Goal: Information Seeking & Learning: Check status

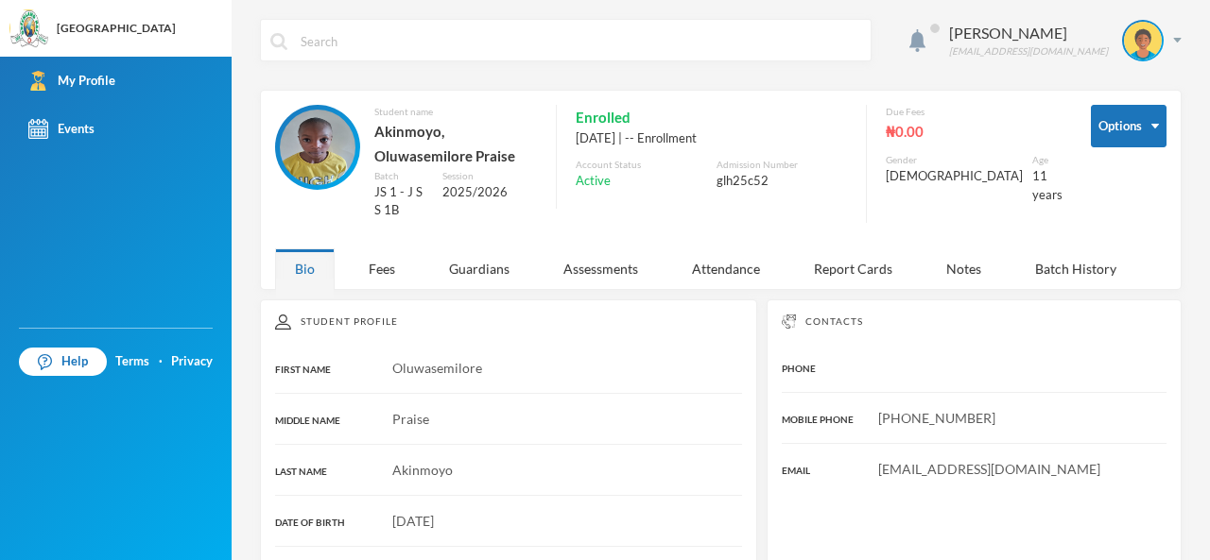
click at [306, 148] on img at bounding box center [318, 148] width 76 height 76
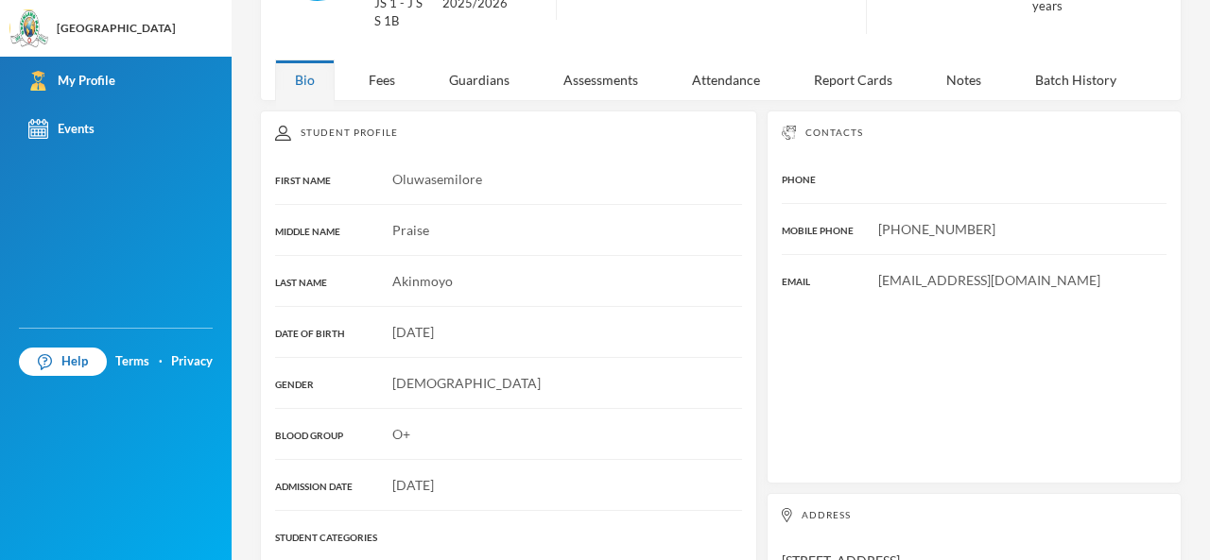
scroll to position [151, 0]
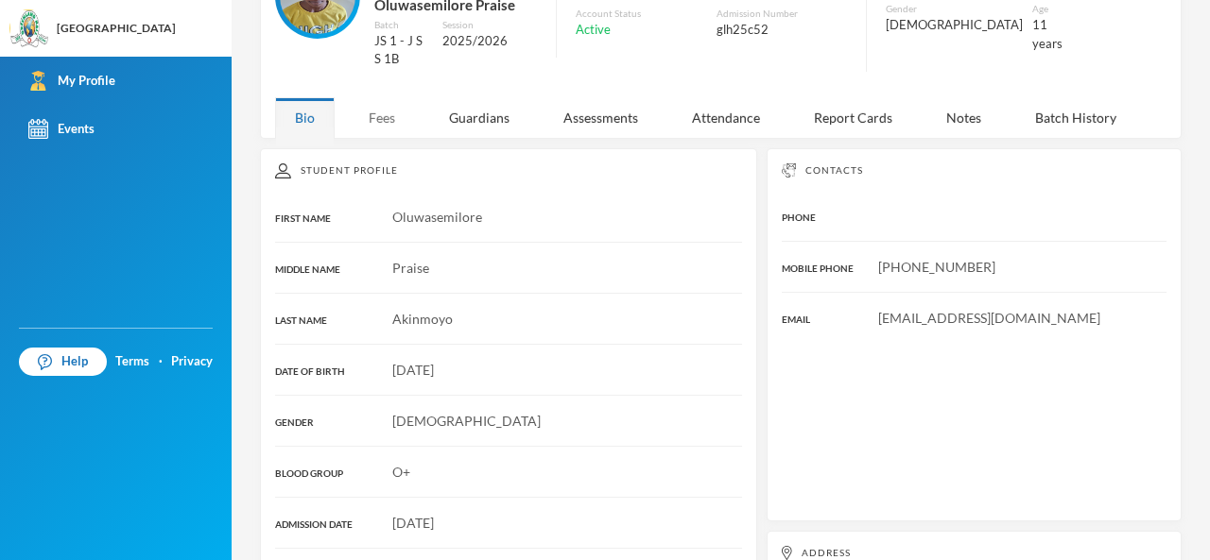
click at [369, 102] on div "Fees" at bounding box center [382, 117] width 66 height 41
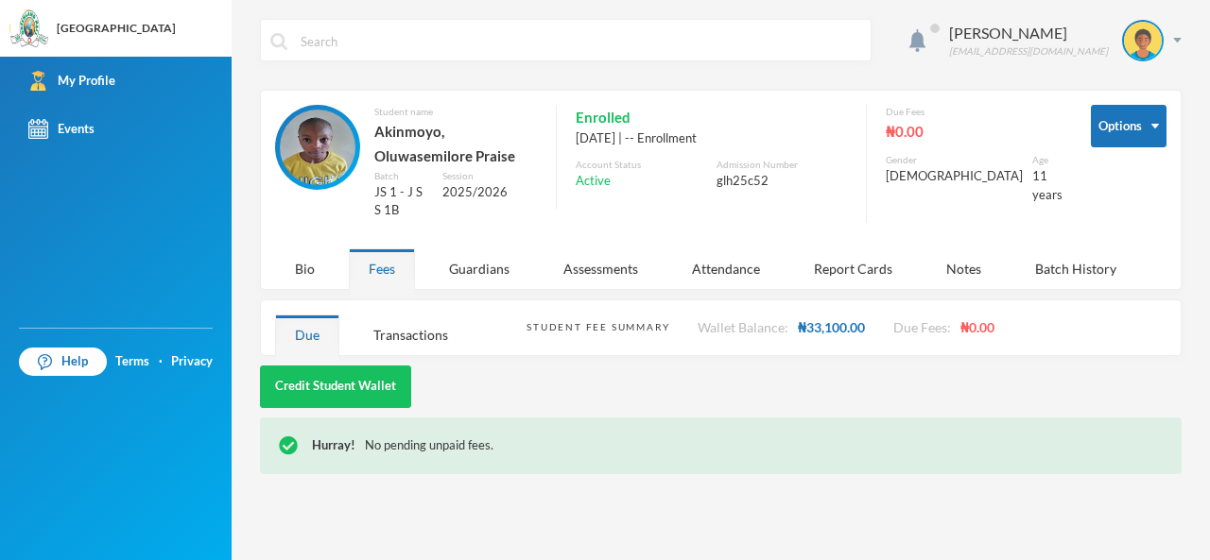
scroll to position [0, 0]
click at [413, 315] on div "Transactions" at bounding box center [410, 335] width 114 height 41
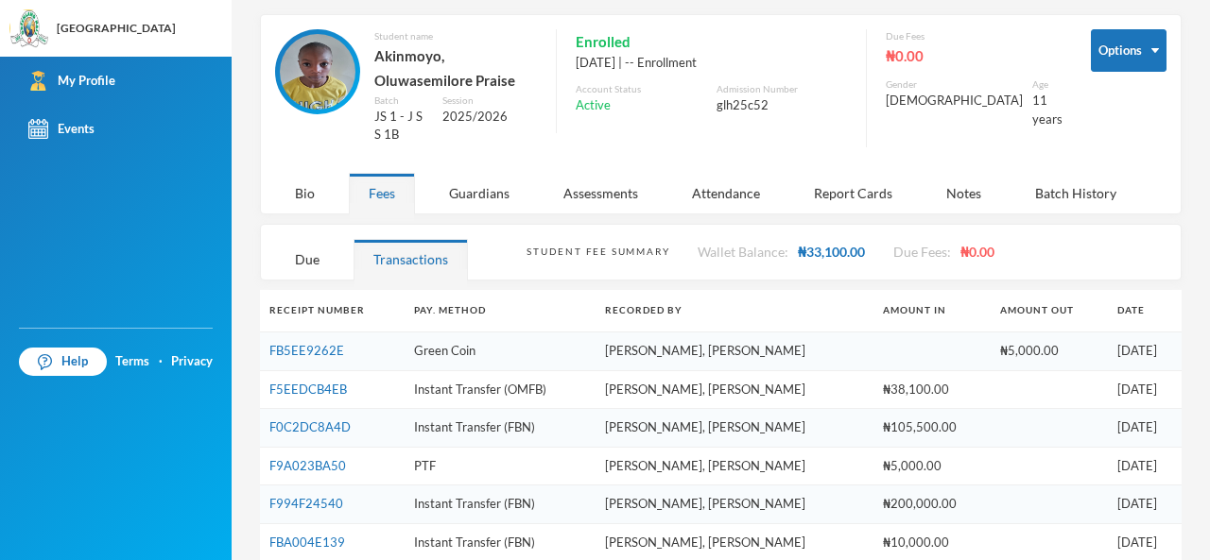
scroll to position [91, 0]
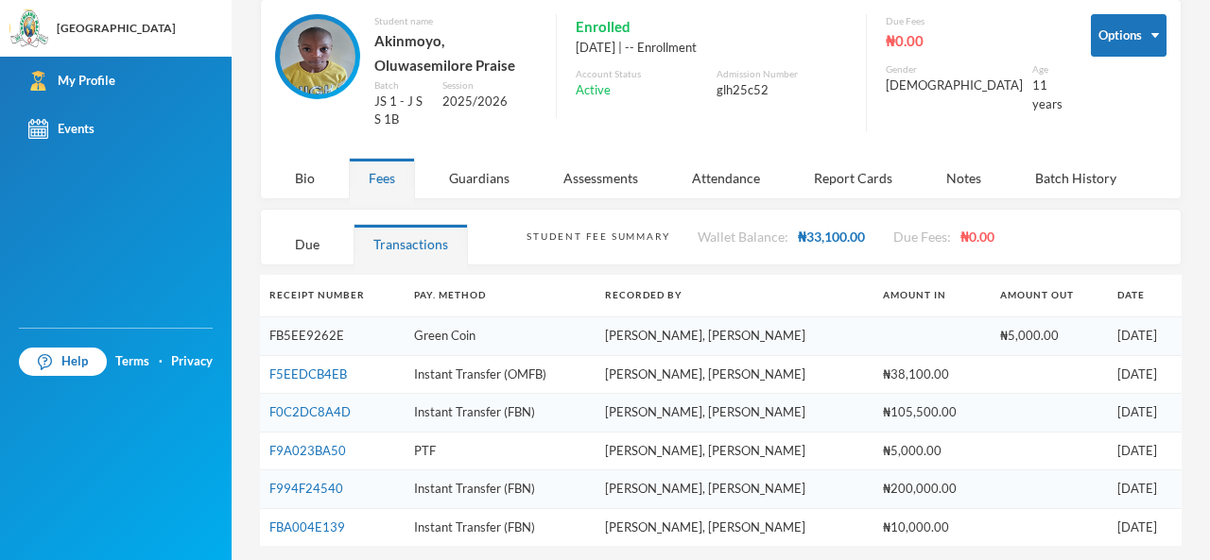
click at [289, 328] on link "FB5EE9262E" at bounding box center [306, 335] width 75 height 15
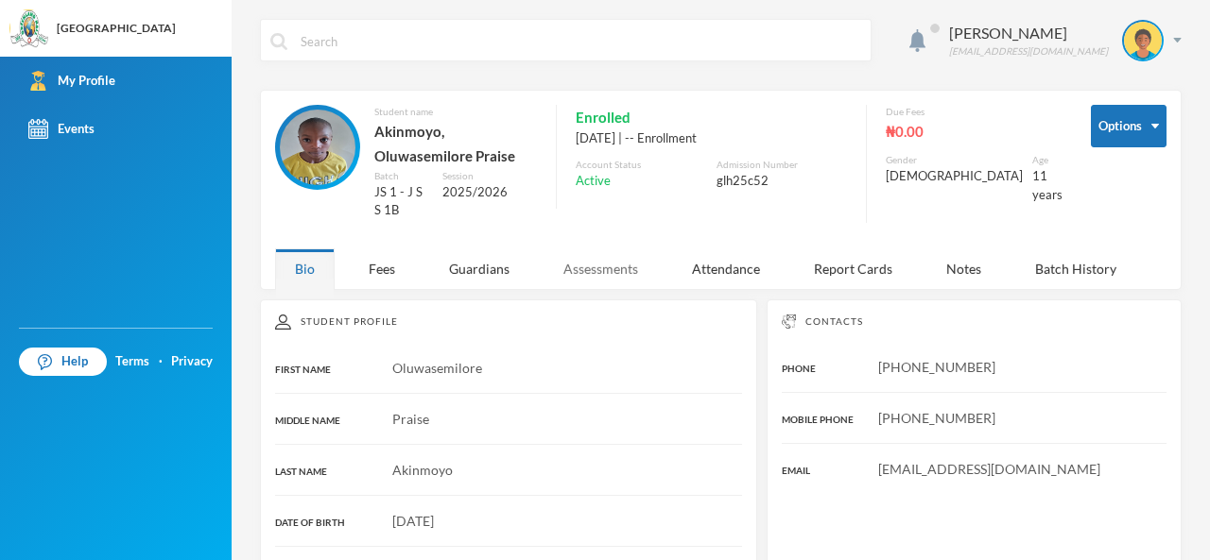
click at [610, 259] on div "Assessments" at bounding box center [600, 269] width 114 height 41
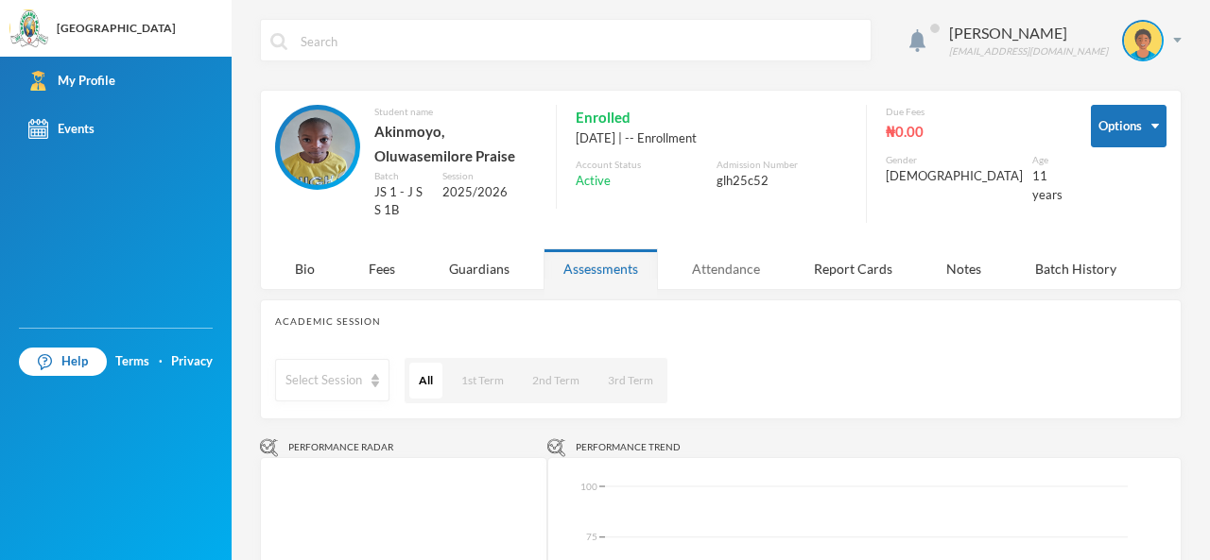
click at [731, 256] on div "Attendance" at bounding box center [726, 269] width 108 height 41
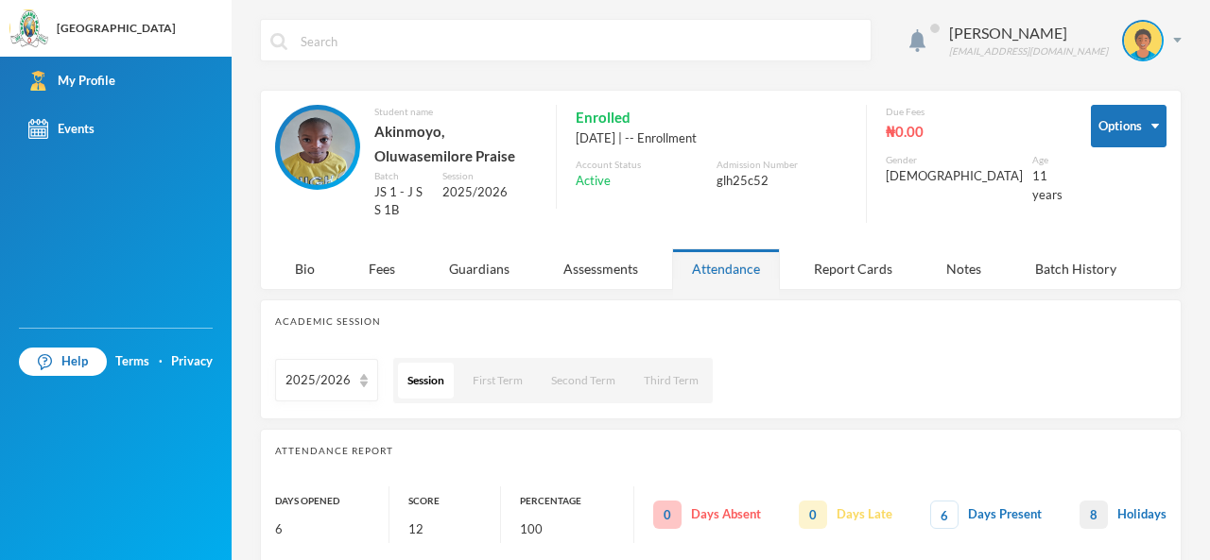
click at [764, 331] on div "Academic Session 2025/2026 Session First Term Second Term Third Term" at bounding box center [720, 360] width 921 height 120
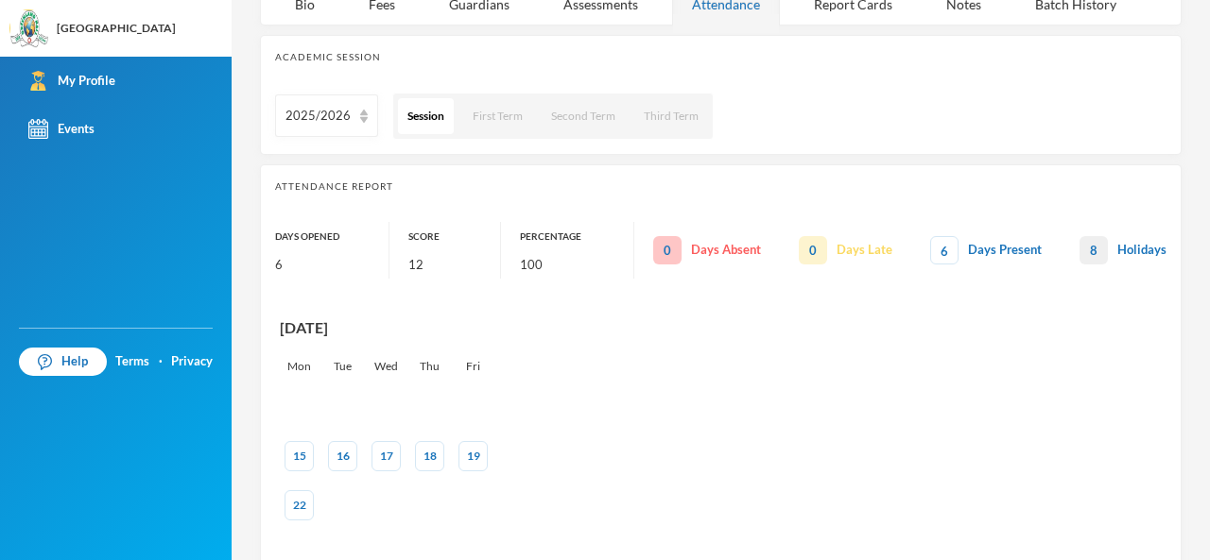
scroll to position [302, 0]
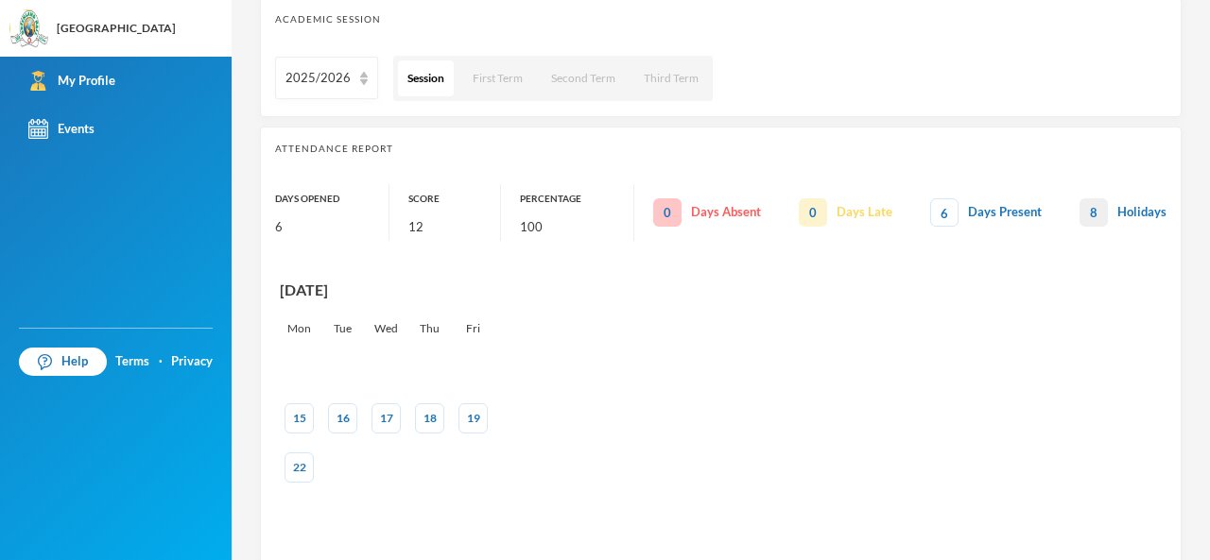
click at [1082, 207] on span "8" at bounding box center [1093, 212] width 28 height 28
click at [997, 322] on div "[DATE] Mon Tue Wed Thu Fri 15 16 17 18 19 22" at bounding box center [720, 390] width 891 height 242
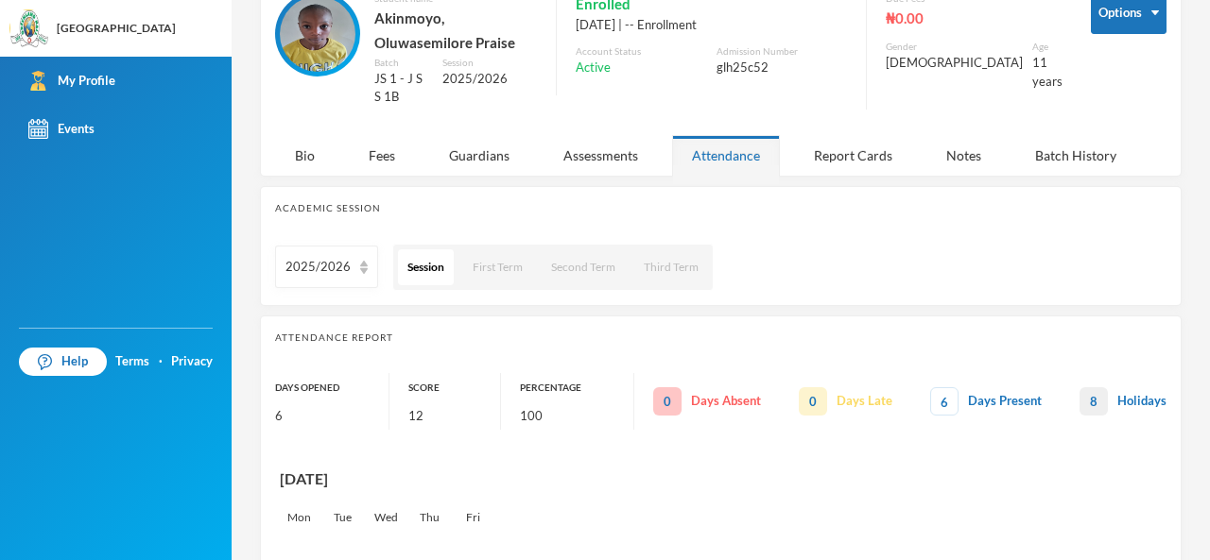
scroll to position [76, 0]
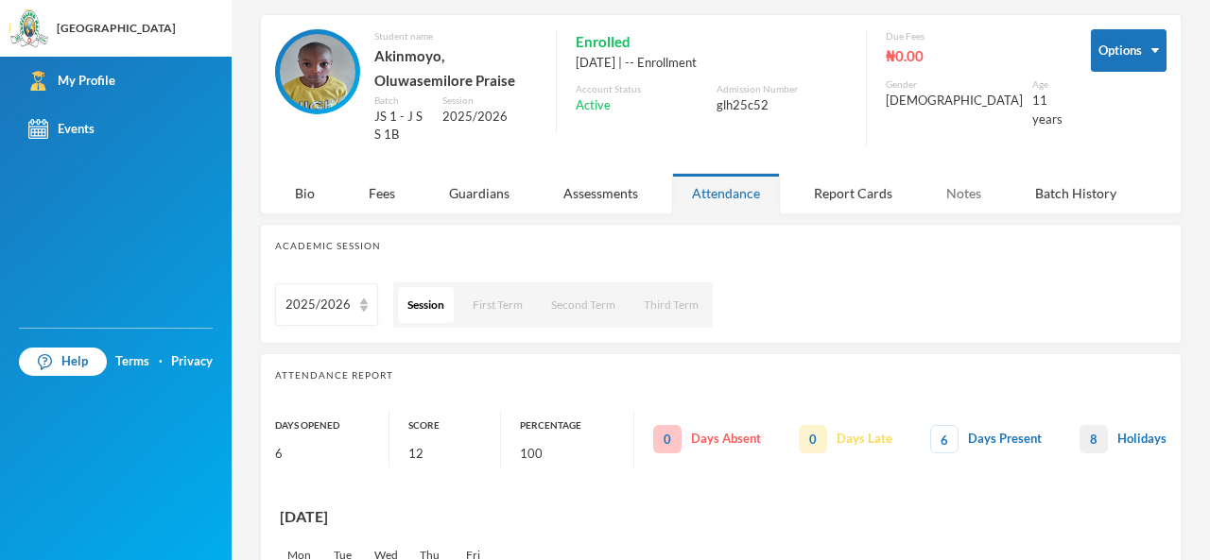
click at [965, 193] on div "Notes" at bounding box center [963, 193] width 75 height 41
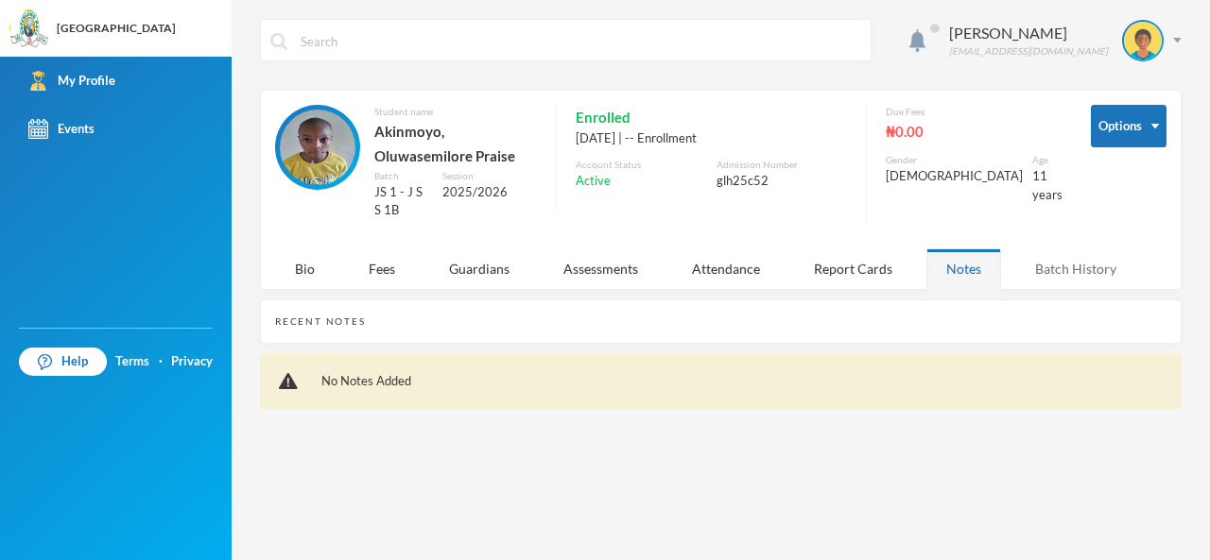
click at [1044, 253] on div "Batch History" at bounding box center [1075, 269] width 121 height 41
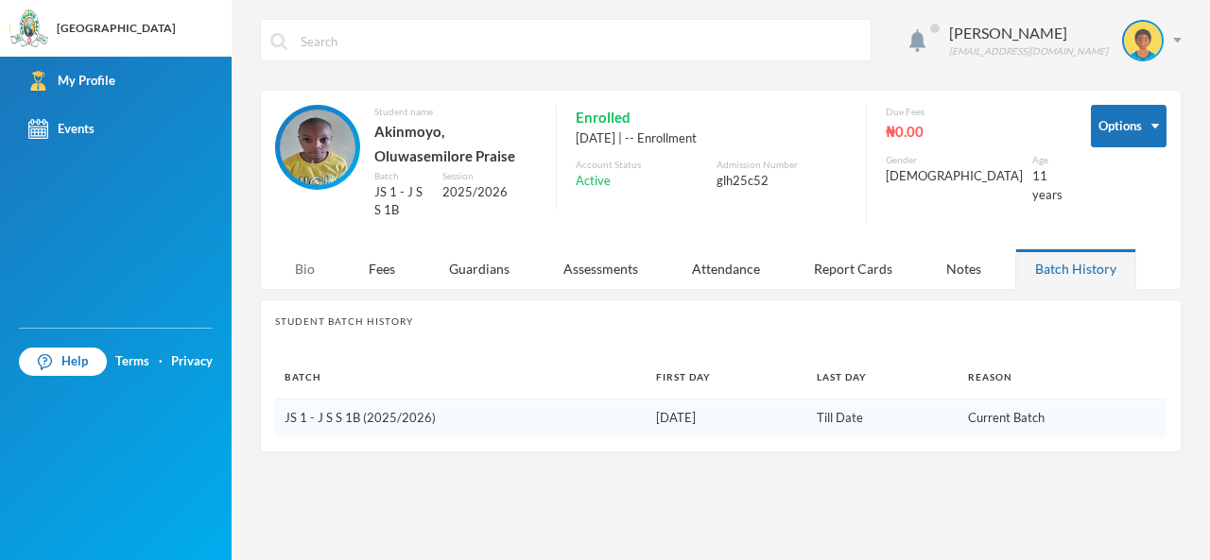
click at [306, 257] on div "Bio" at bounding box center [305, 269] width 60 height 41
